Goal: Information Seeking & Learning: Find specific fact

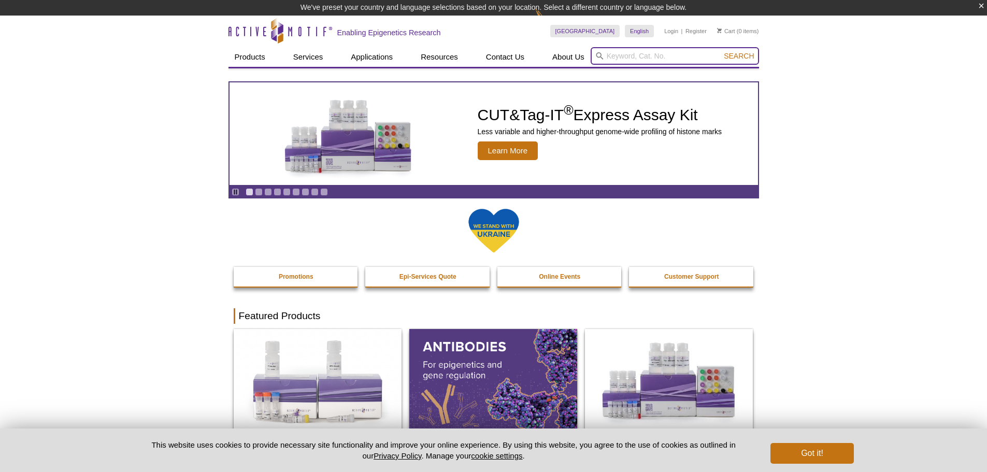
click at [635, 51] on input "search" at bounding box center [675, 56] width 168 height 18
type input "uhrf1"
click at [721, 51] on button "Search" at bounding box center [739, 55] width 36 height 9
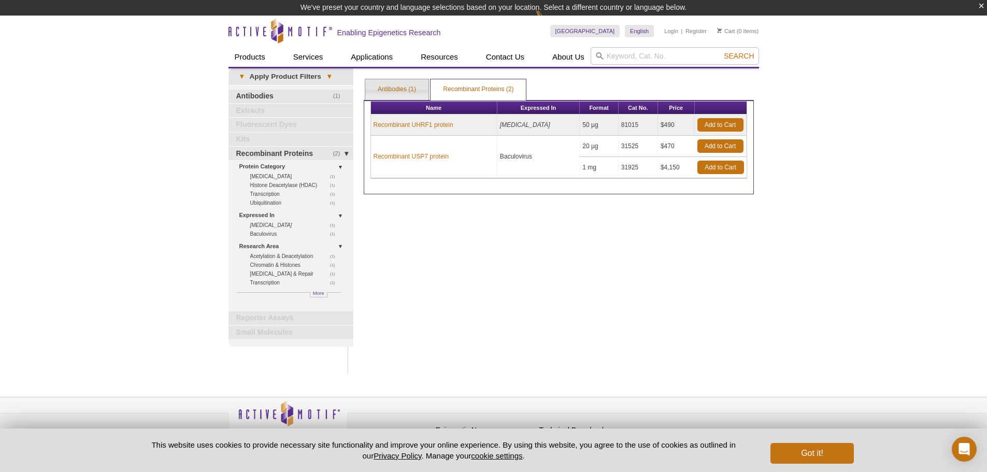
click at [415, 94] on link "Antibodies (1)" at bounding box center [396, 89] width 63 height 21
